Goal: Information Seeking & Learning: Find contact information

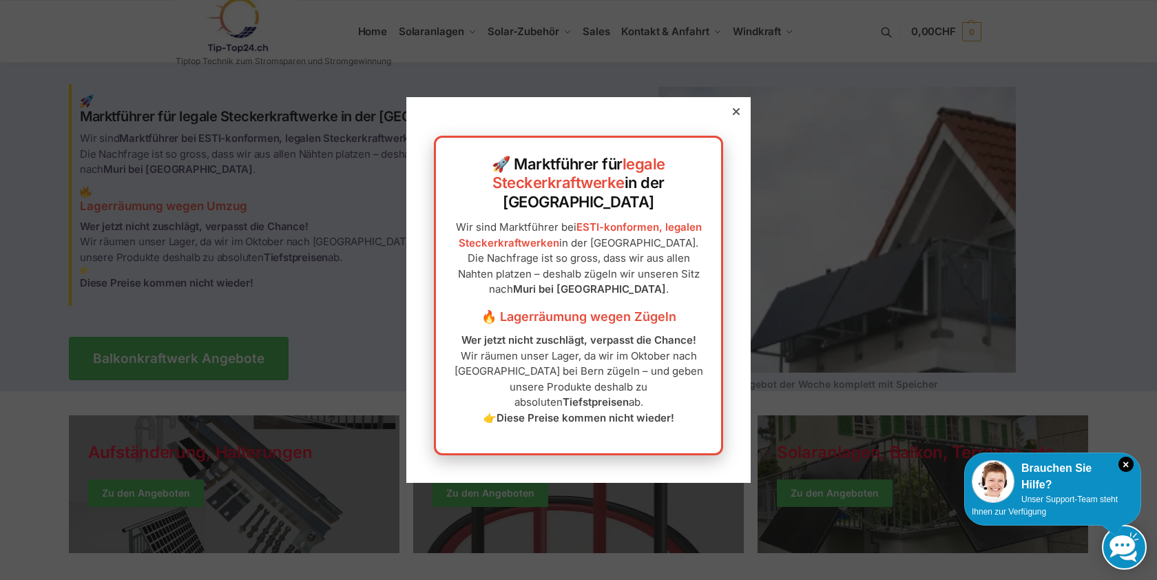
click at [736, 115] on icon at bounding box center [736, 111] width 7 height 7
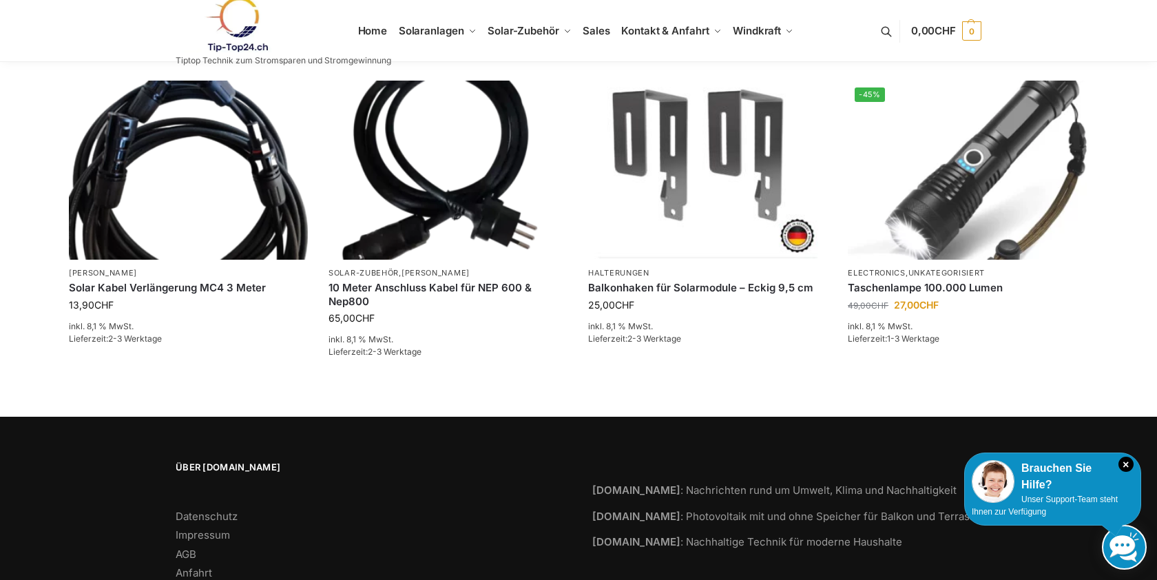
scroll to position [2149, 0]
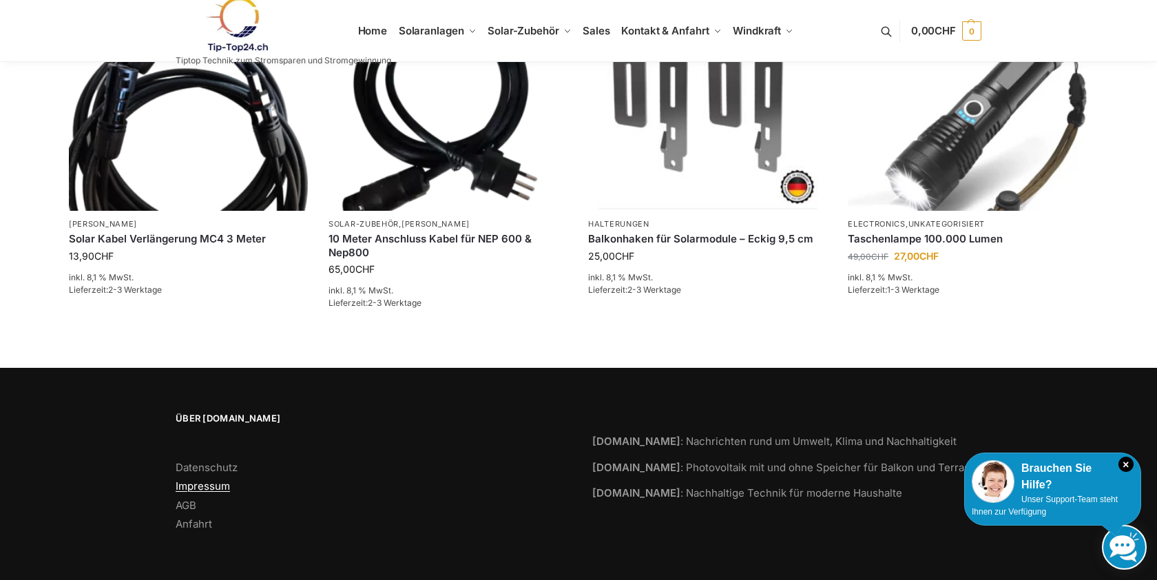
click at [216, 486] on link "Impressum" at bounding box center [203, 485] width 54 height 13
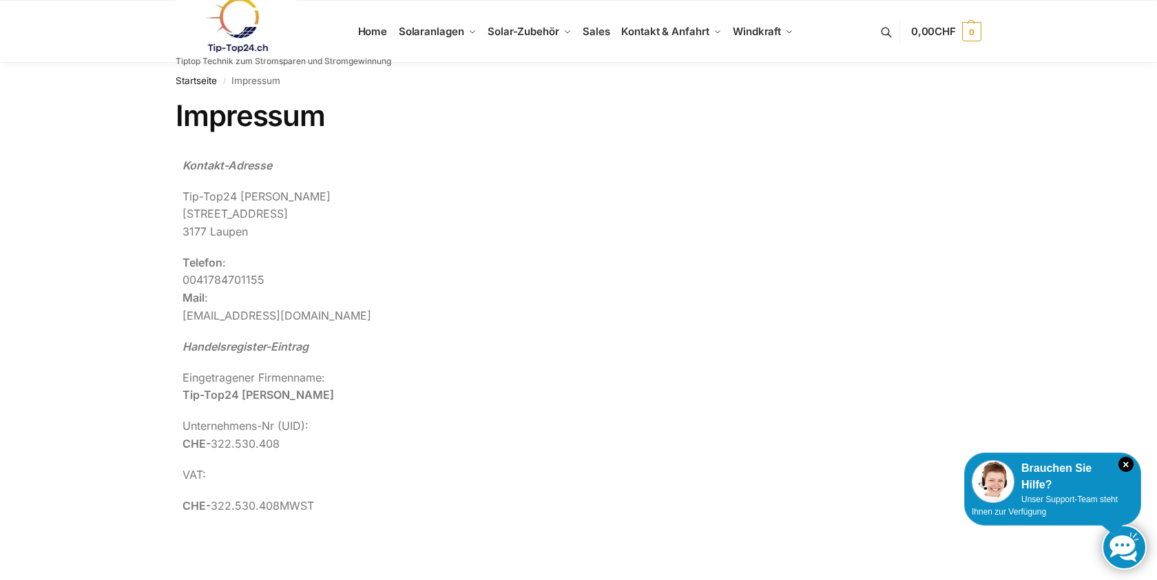
drag, startPoint x: 325, startPoint y: 200, endPoint x: 240, endPoint y: 200, distance: 84.7
click at [242, 201] on p "Tip-Top24 Rupert Spoddig Krankenhausweg 14 3177 Laupen" at bounding box center [578, 214] width 792 height 53
copy p "Rupert Spoddig"
click at [290, 216] on p "Tip-Top24 Rupert Spoddig Krankenhausweg 14 3177 Laupen" at bounding box center [578, 214] width 792 height 53
drag, startPoint x: 292, startPoint y: 214, endPoint x: 177, endPoint y: 215, distance: 115.0
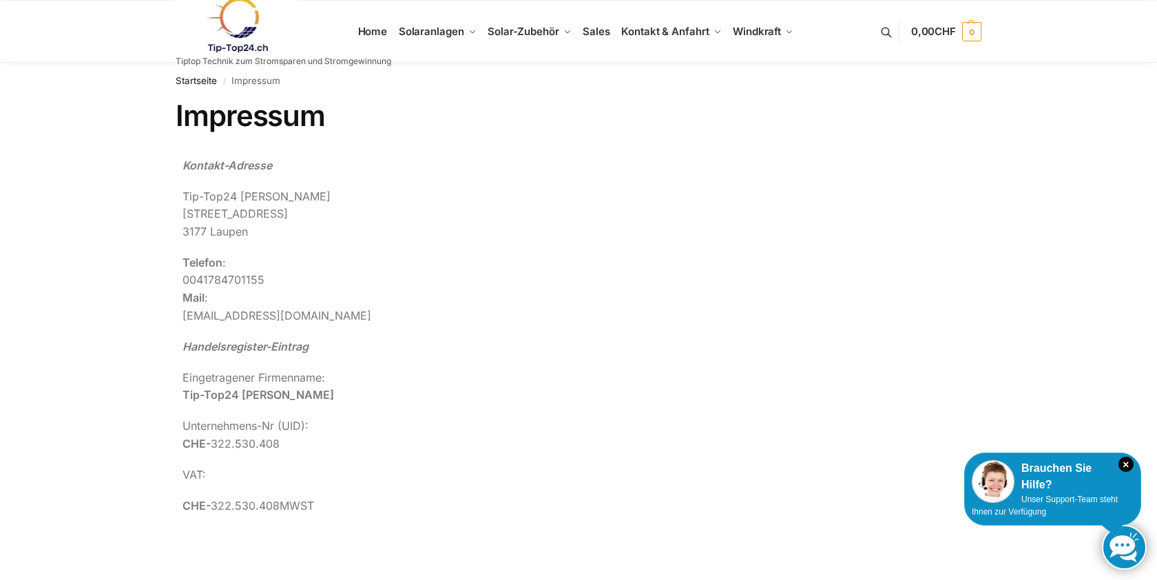
click at [178, 216] on div "Kontakt-Adresse Tip-Top24 Rupert Spoddig Krankenhausweg 14 3177 Laupen Telefon …" at bounding box center [579, 342] width 806 height 385
copy p "Krankenhausweg 14"
click at [278, 227] on p "Tip-Top24 Rupert Spoddig Krankenhausweg 14 3177 Laupen" at bounding box center [578, 214] width 792 height 53
drag, startPoint x: 255, startPoint y: 235, endPoint x: 182, endPoint y: 233, distance: 73.7
click at [183, 233] on p "Tip-Top24 Rupert Spoddig Krankenhausweg 14 3177 Laupen" at bounding box center [578, 214] width 792 height 53
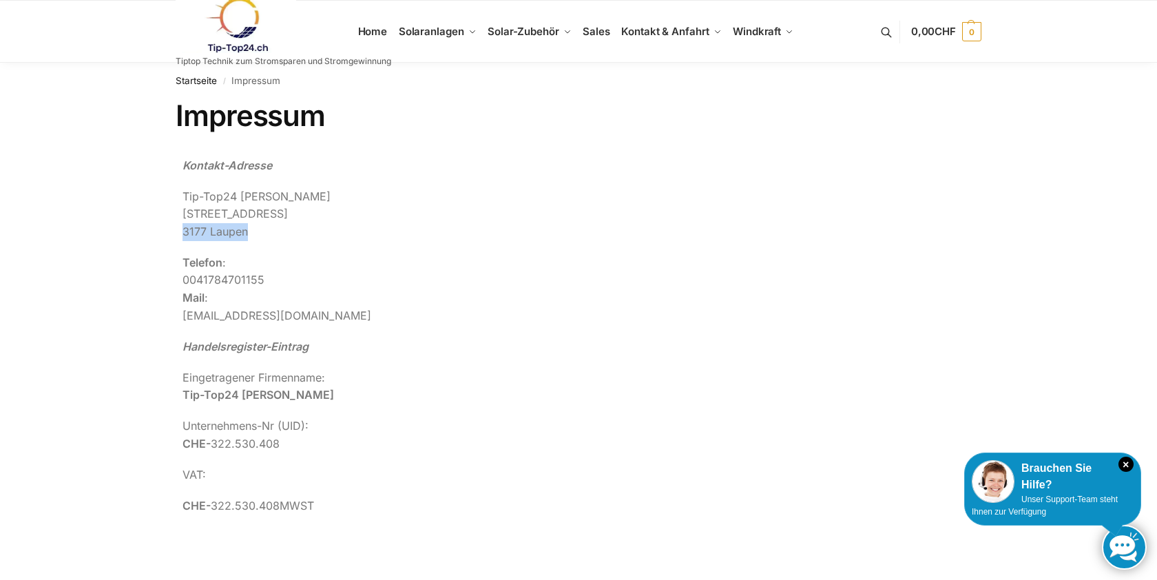
copy p "3177 Laupen"
